Goal: Task Accomplishment & Management: Use online tool/utility

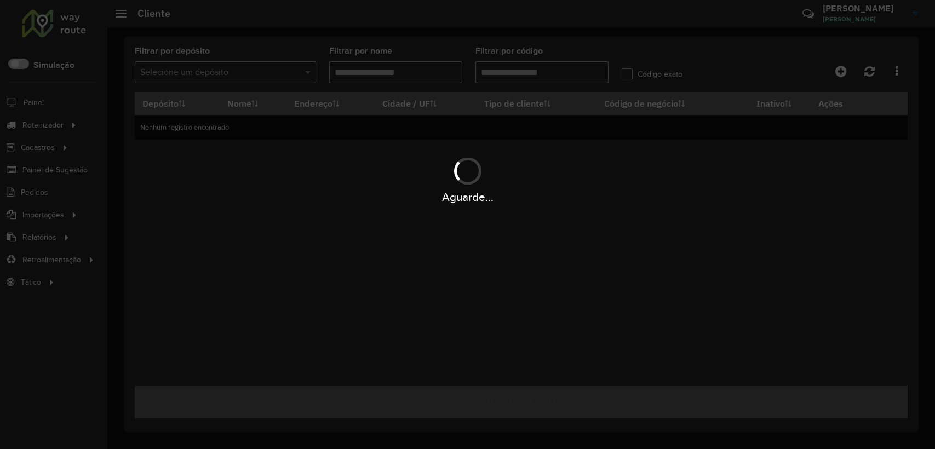
type input "********"
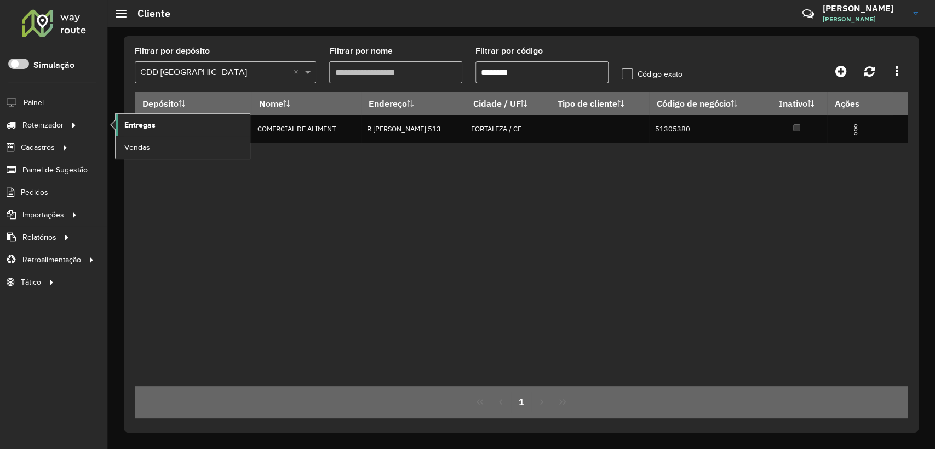
click at [183, 127] on link "Entregas" at bounding box center [183, 125] width 134 height 22
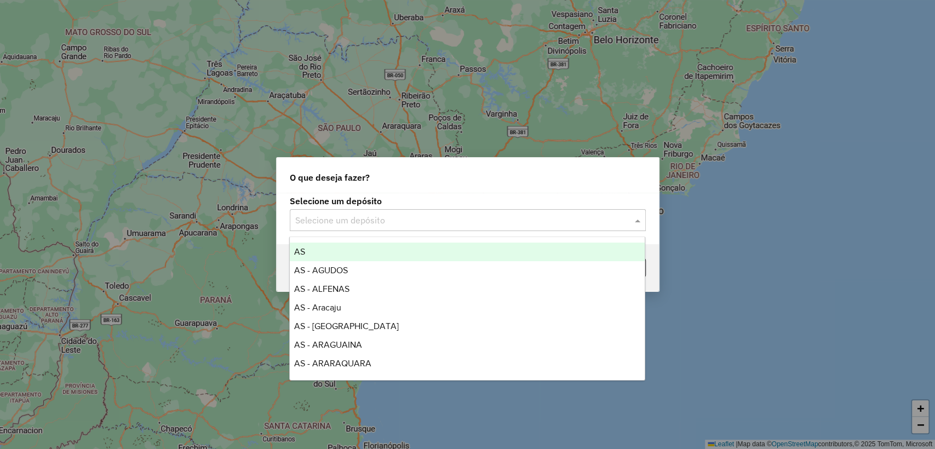
click at [401, 220] on input "text" at bounding box center [456, 220] width 323 height 13
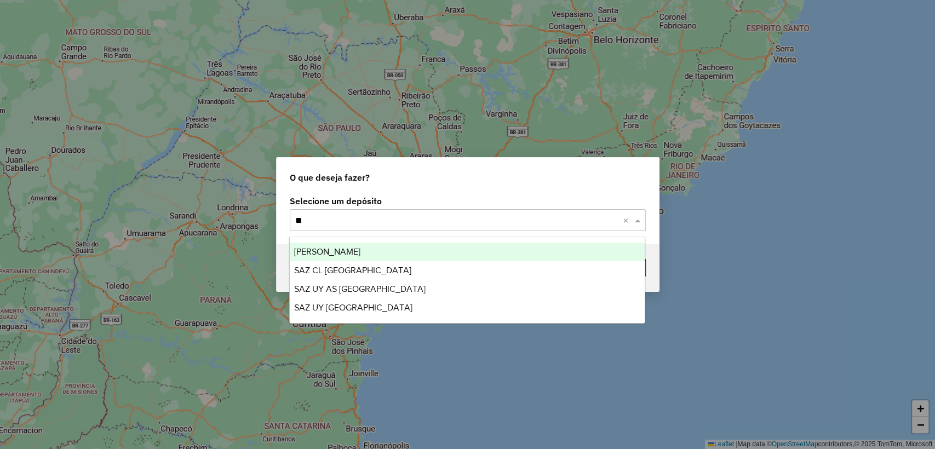
type input "*"
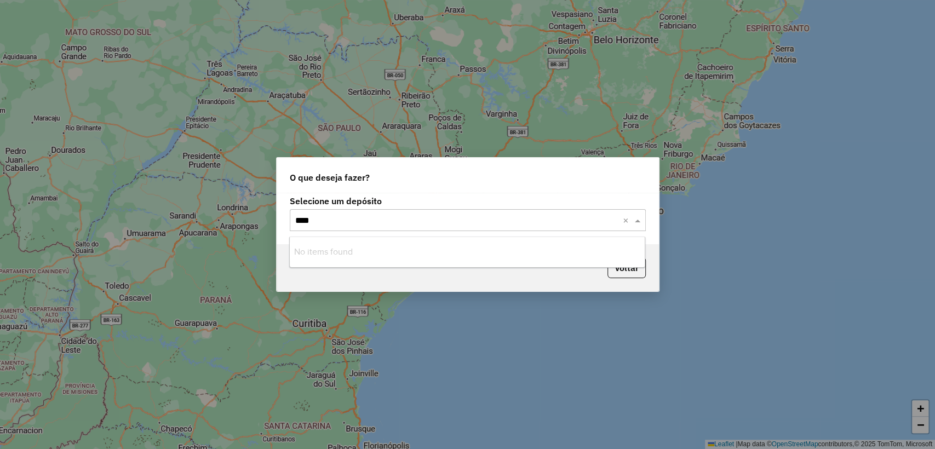
type input "****"
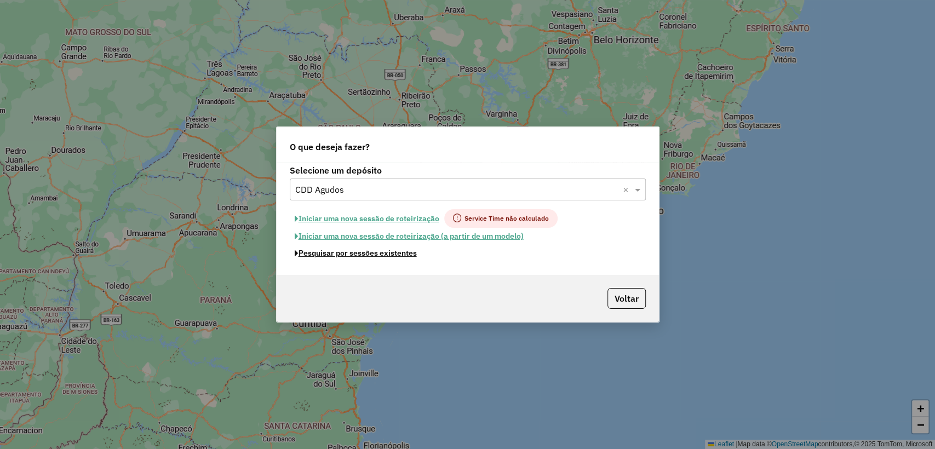
click at [397, 252] on button "Pesquisar por sessões existentes" at bounding box center [356, 253] width 132 height 17
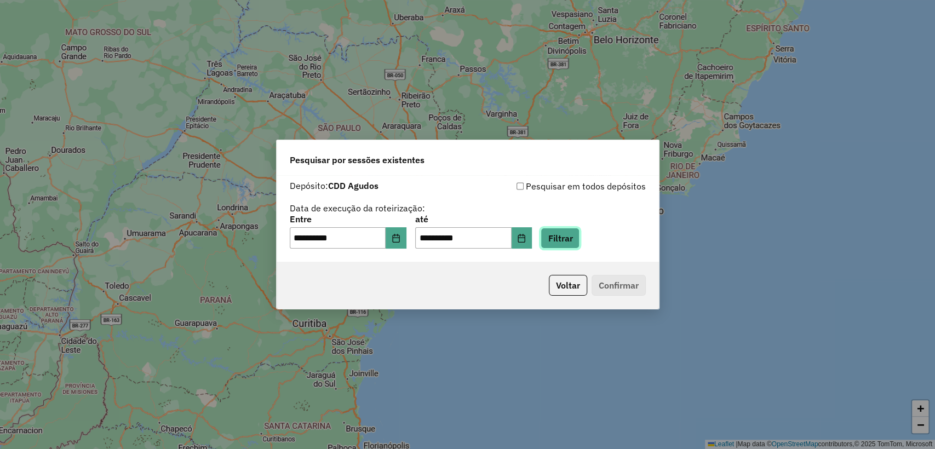
click at [569, 233] on button "Filtrar" at bounding box center [559, 238] width 39 height 21
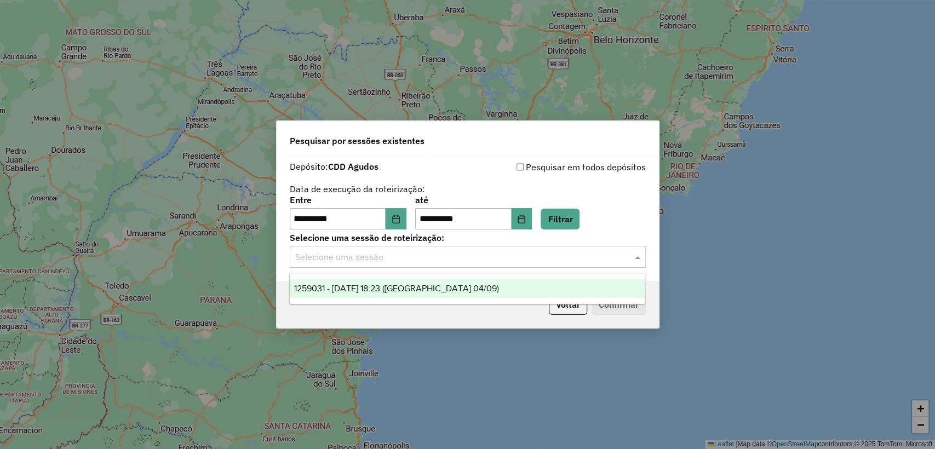
click at [427, 260] on input "text" at bounding box center [456, 257] width 323 height 13
click at [424, 283] on div "1259031 - [DATE] 18:23 ([GEOGRAPHIC_DATA] 04/09)" at bounding box center [467, 288] width 355 height 19
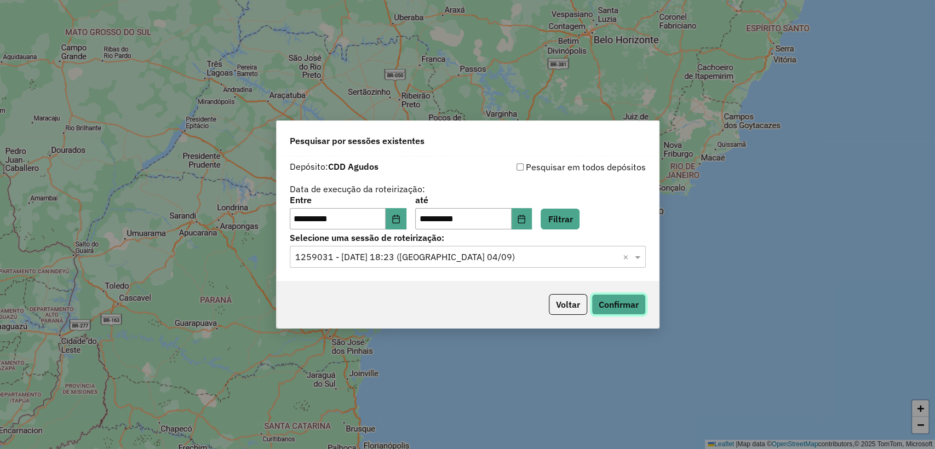
click at [618, 302] on button "Confirmar" at bounding box center [618, 304] width 54 height 21
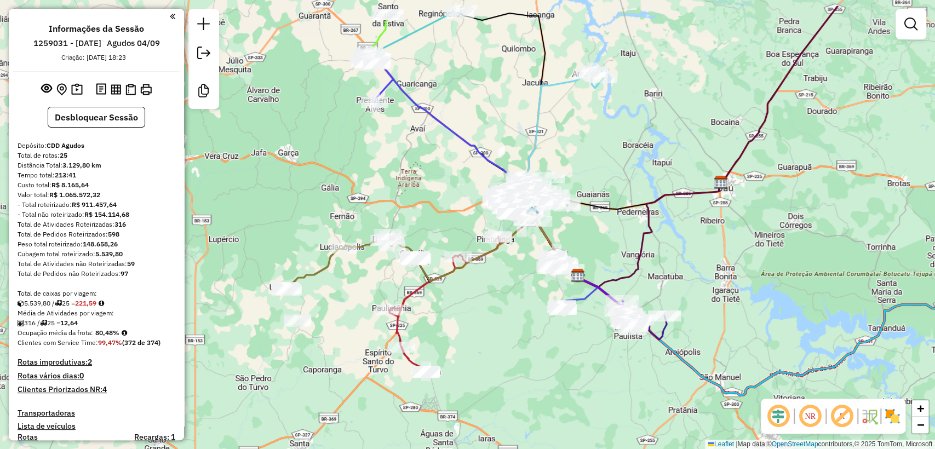
drag, startPoint x: 350, startPoint y: 298, endPoint x: 460, endPoint y: 349, distance: 121.3
click at [460, 349] on div "Janela de atendimento Grade de atendimento Capacidade Transportadoras Veículos …" at bounding box center [467, 224] width 935 height 449
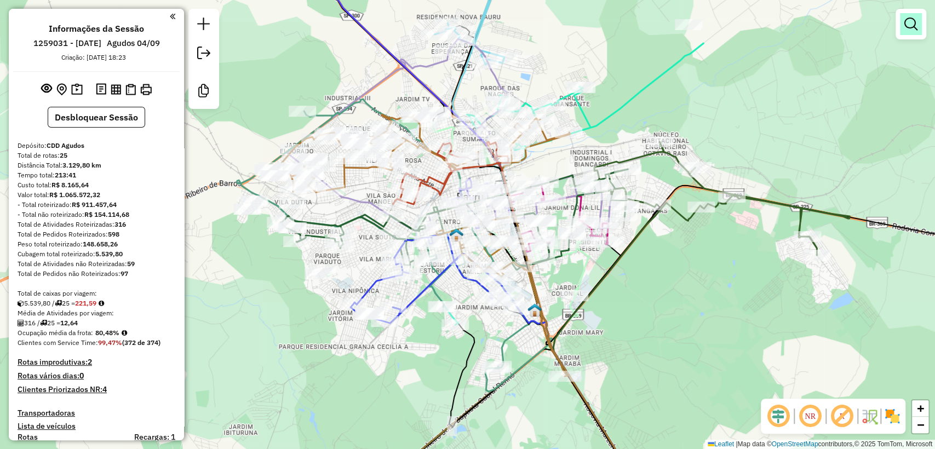
click at [905, 15] on div at bounding box center [910, 24] width 31 height 31
click at [906, 23] on em at bounding box center [910, 24] width 13 height 13
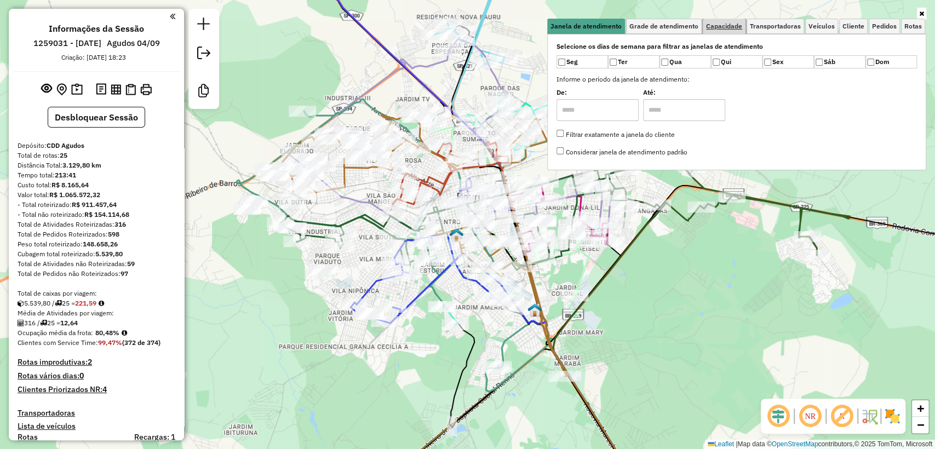
click at [719, 23] on span "Capacidade" at bounding box center [724, 26] width 36 height 7
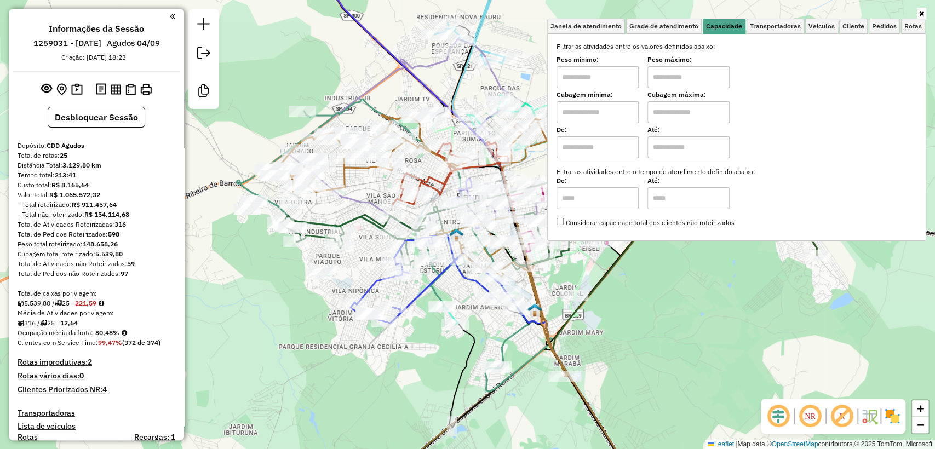
click at [605, 114] on input "text" at bounding box center [597, 112] width 82 height 22
type input "****"
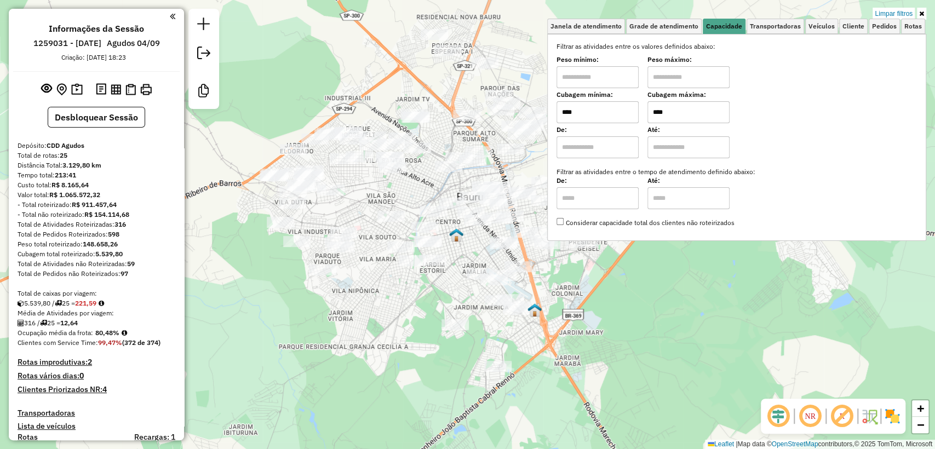
type input "****"
click at [397, 330] on div "Limpar filtros Janela de atendimento Grade de atendimento Capacidade Transporta…" at bounding box center [467, 224] width 935 height 449
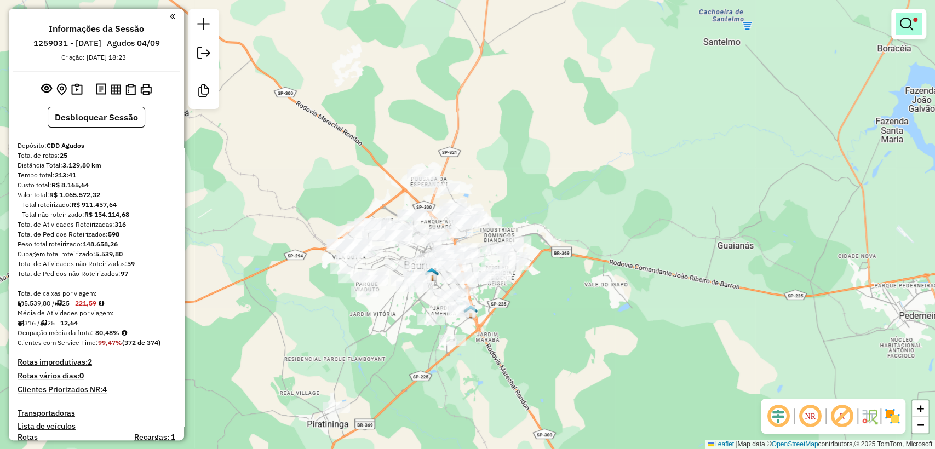
click at [902, 27] on em at bounding box center [906, 24] width 13 height 13
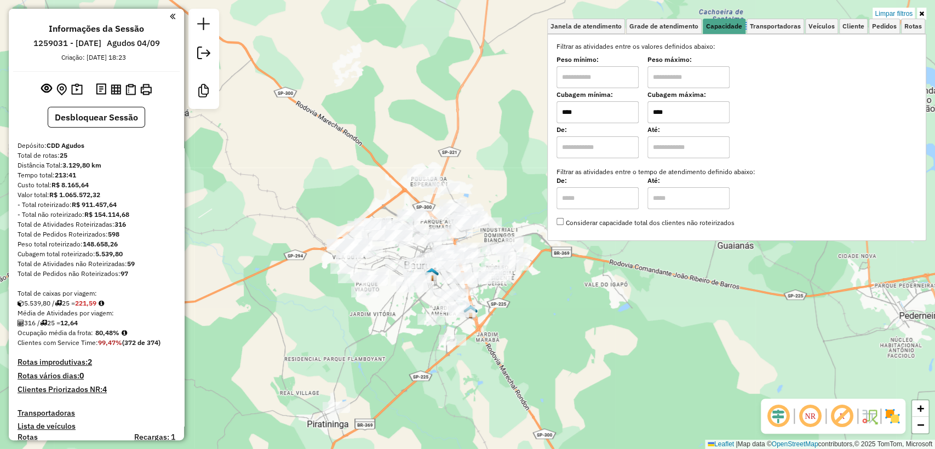
click at [917, 13] on link at bounding box center [921, 14] width 9 height 12
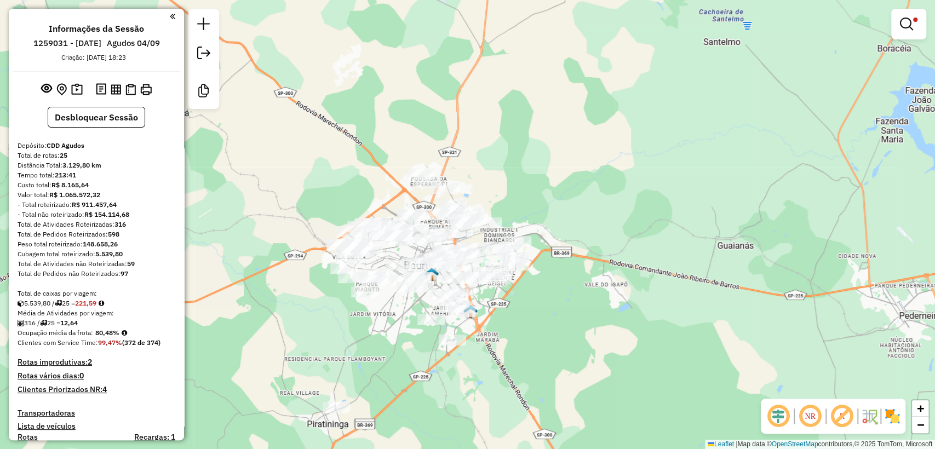
drag, startPoint x: 701, startPoint y: 167, endPoint x: 620, endPoint y: 178, distance: 81.8
click at [700, 167] on div "Limpar filtros Janela de atendimento Grade de atendimento Capacidade Transporta…" at bounding box center [467, 224] width 935 height 449
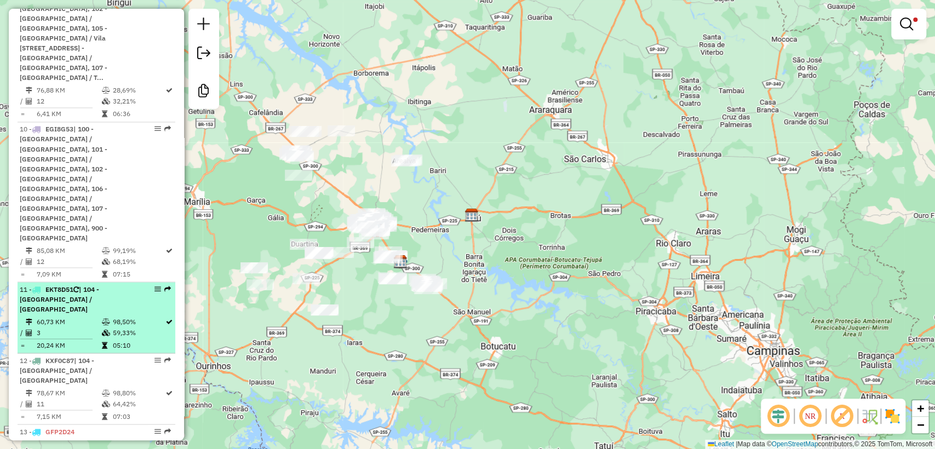
scroll to position [1217, 0]
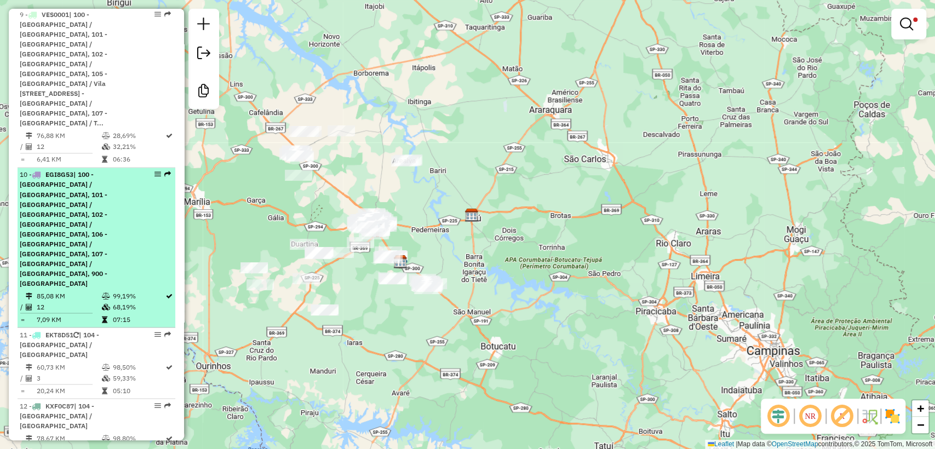
click at [92, 314] on td "7,09 KM" at bounding box center [68, 319] width 65 height 11
select select "**********"
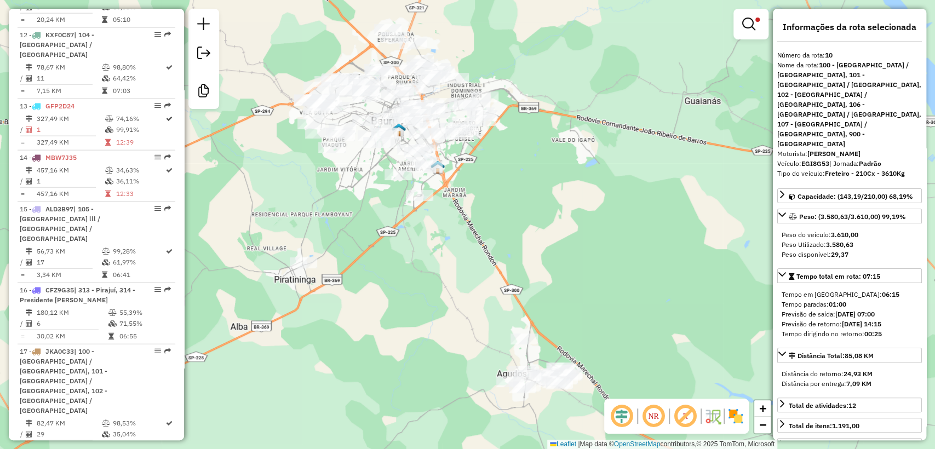
scroll to position [1703, 0]
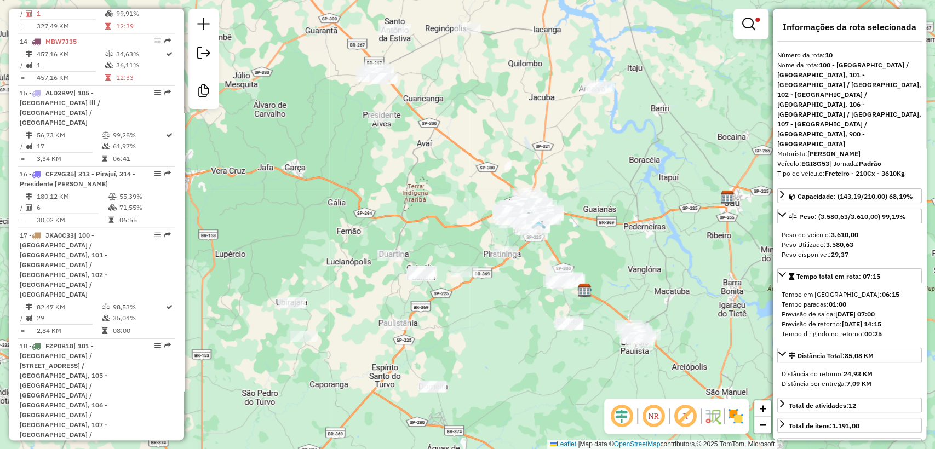
drag, startPoint x: 333, startPoint y: 330, endPoint x: 506, endPoint y: 309, distance: 173.7
click at [506, 309] on div "Limpar filtros Janela de atendimento Grade de atendimento Capacidade Transporta…" at bounding box center [467, 224] width 935 height 449
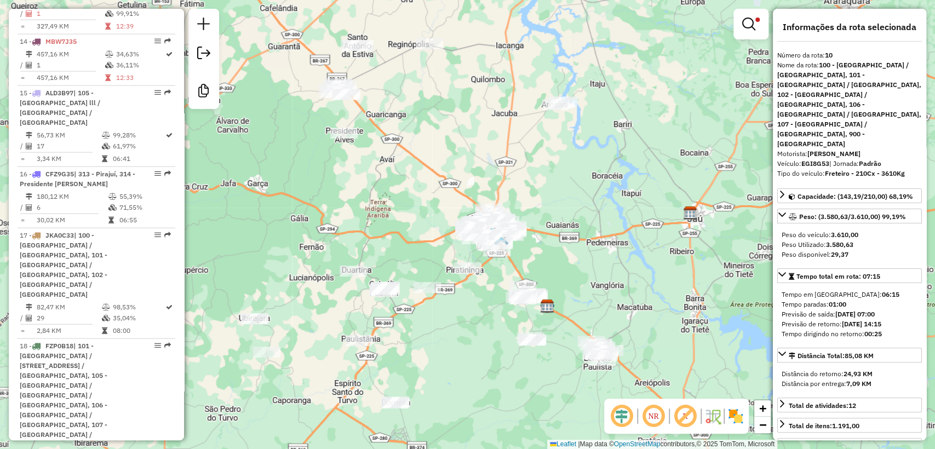
drag, startPoint x: 485, startPoint y: 327, endPoint x: 455, endPoint y: 335, distance: 30.5
click at [456, 336] on div "Limpar filtros Janela de atendimento Grade de atendimento Capacidade Transporta…" at bounding box center [467, 224] width 935 height 449
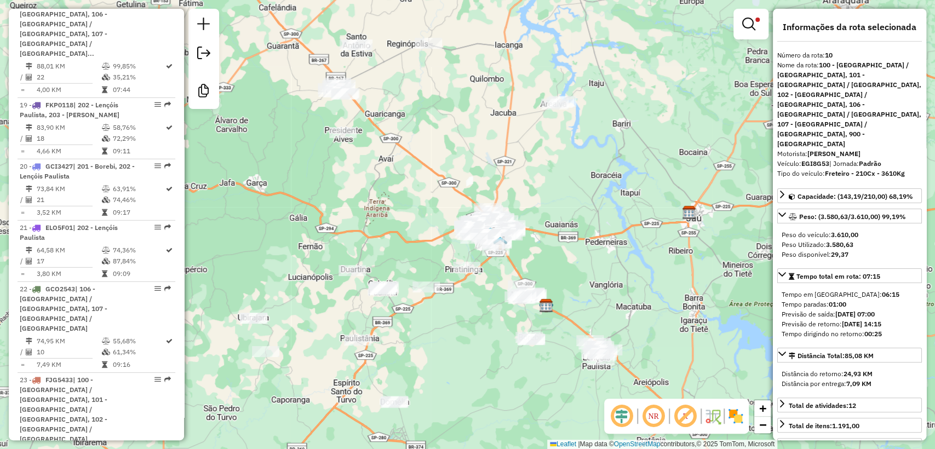
scroll to position [2133, 0]
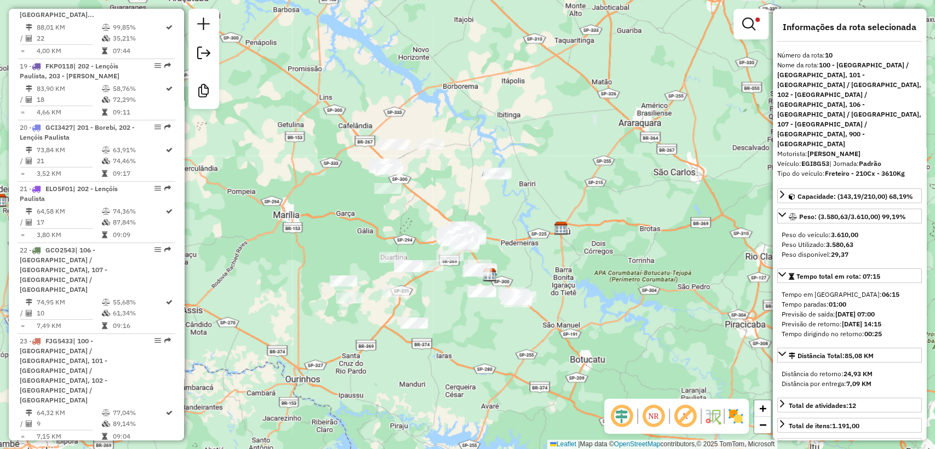
drag, startPoint x: 462, startPoint y: 348, endPoint x: 448, endPoint y: 316, distance: 34.6
click at [448, 316] on div "Limpar filtros Janela de atendimento Grade de atendimento Capacidade Transporta…" at bounding box center [467, 224] width 935 height 449
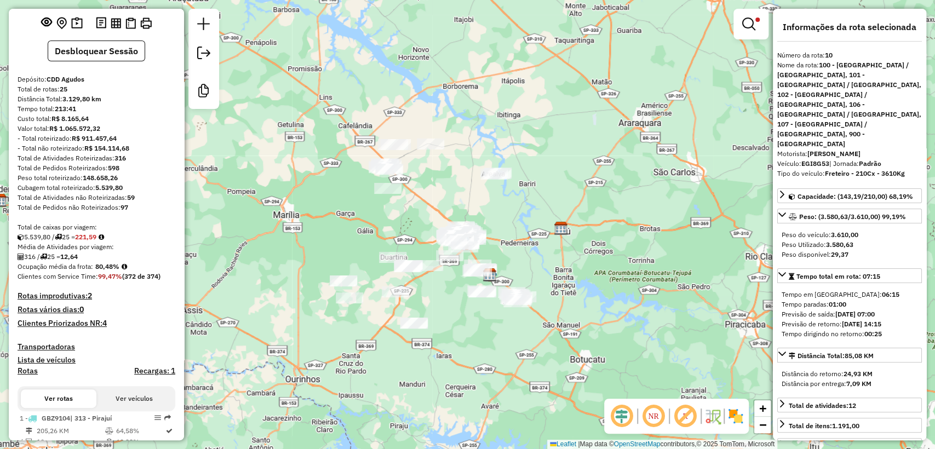
scroll to position [0, 0]
